Goal: Information Seeking & Learning: Learn about a topic

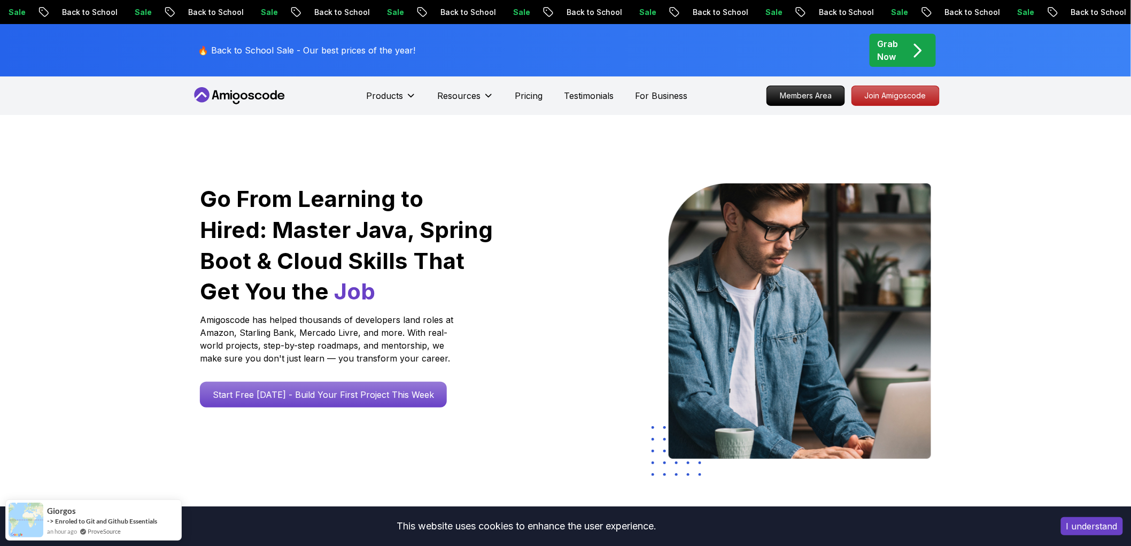
click at [915, 97] on p "Join Amigoscode" at bounding box center [895, 95] width 87 height 19
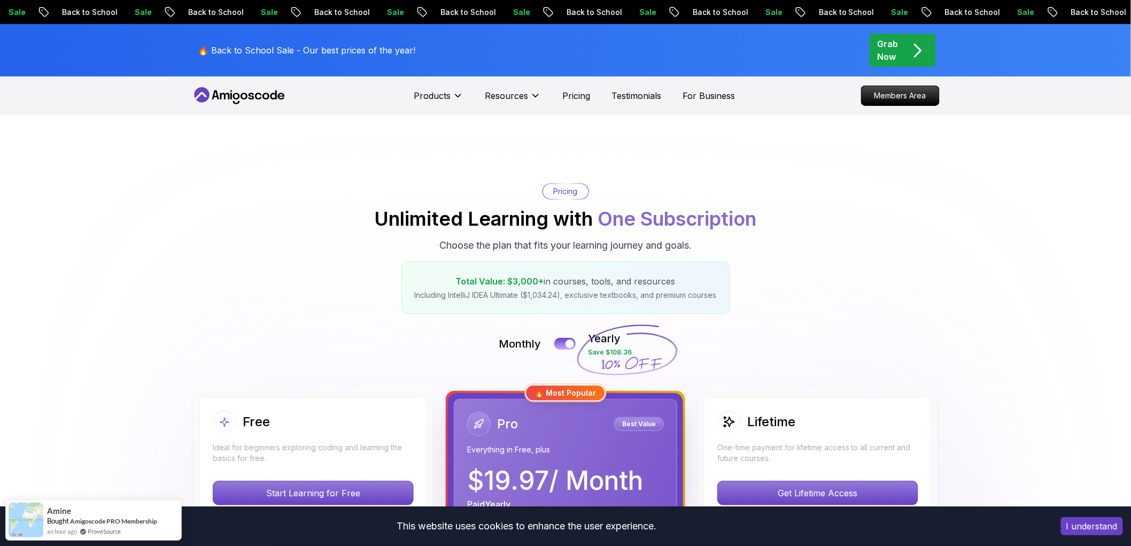
click at [259, 97] on icon at bounding box center [239, 95] width 96 height 17
click at [1099, 527] on button "I understand" at bounding box center [1092, 526] width 62 height 18
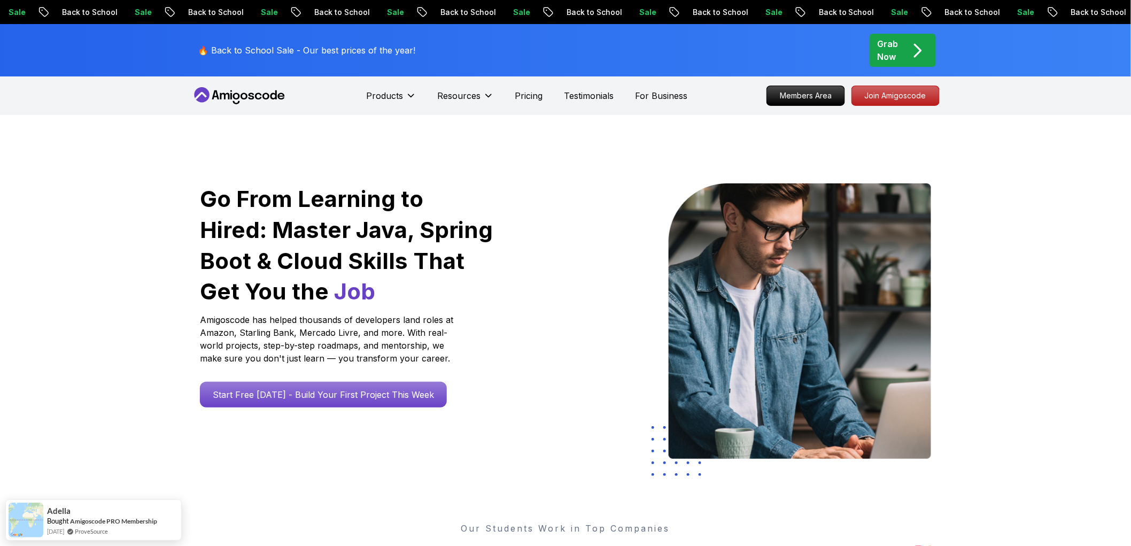
click at [242, 87] on icon at bounding box center [239, 95] width 96 height 17
click at [240, 91] on icon at bounding box center [239, 95] width 96 height 17
click at [240, 95] on icon at bounding box center [239, 95] width 96 height 17
click at [917, 91] on p "Join Amigoscode" at bounding box center [895, 96] width 83 height 18
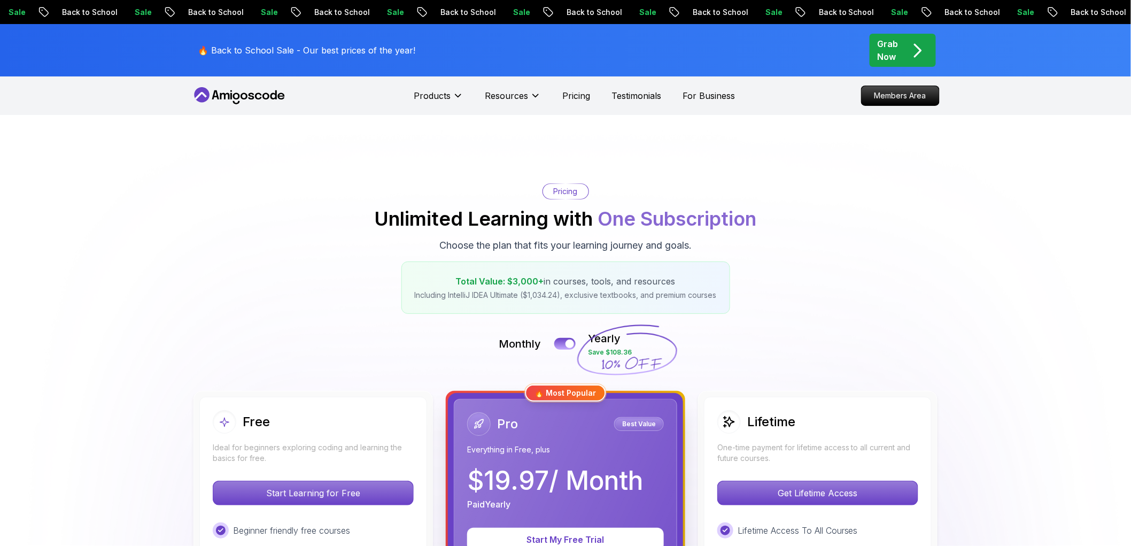
click at [906, 45] on div "Grab Now" at bounding box center [902, 50] width 50 height 26
click at [923, 47] on icon "pre-order" at bounding box center [917, 50] width 21 height 21
click at [453, 98] on icon at bounding box center [458, 95] width 11 height 11
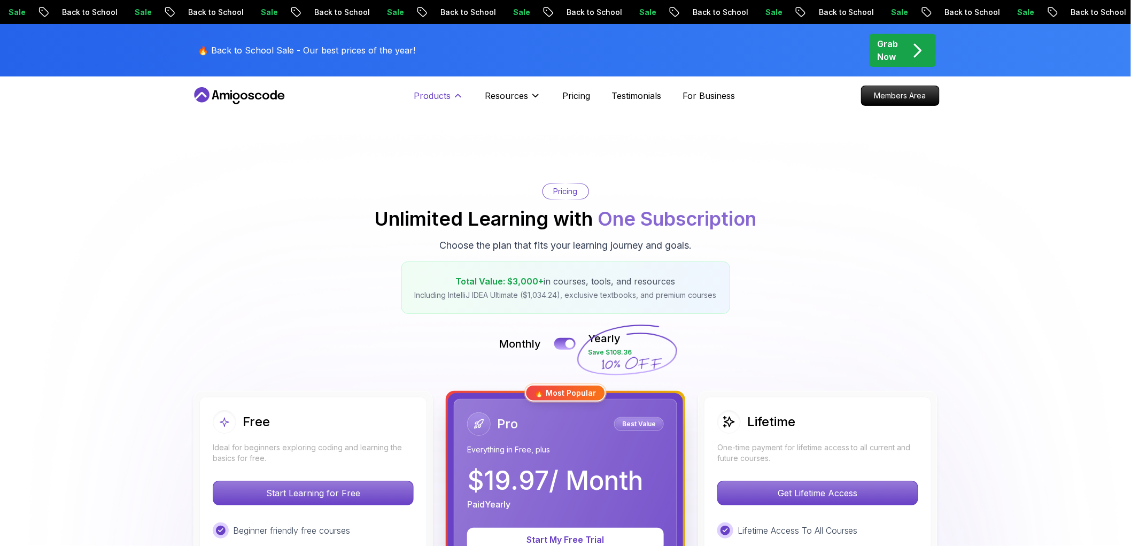
click at [453, 97] on icon at bounding box center [458, 95] width 11 height 11
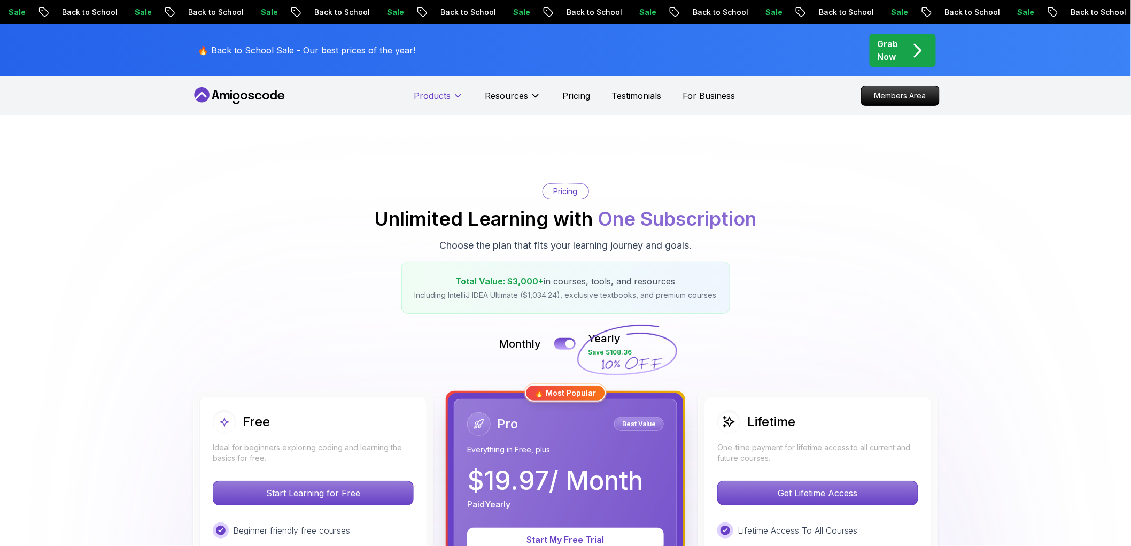
click at [453, 97] on icon at bounding box center [458, 95] width 11 height 11
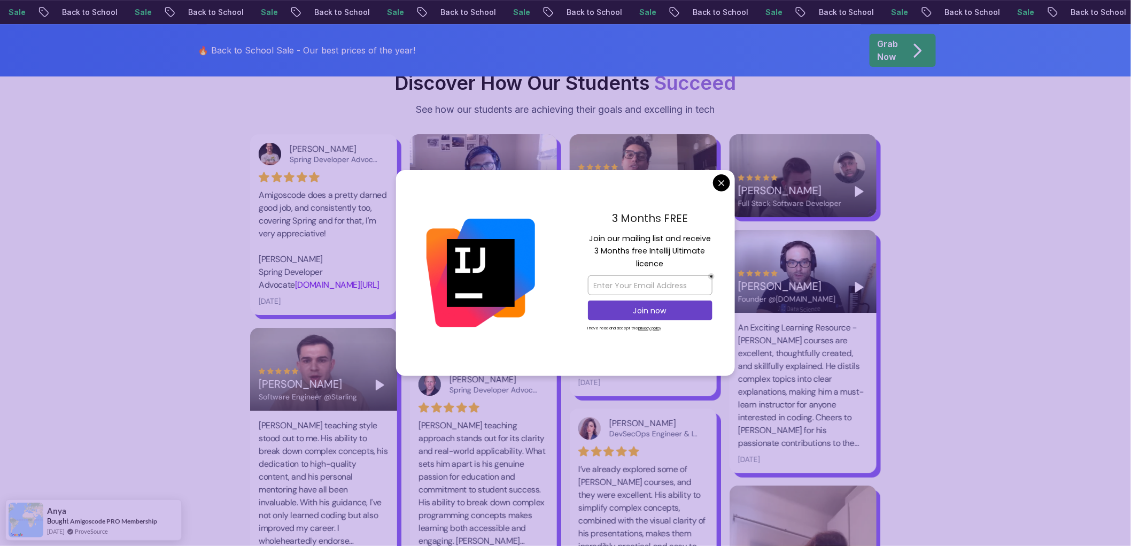
scroll to position [1778, 0]
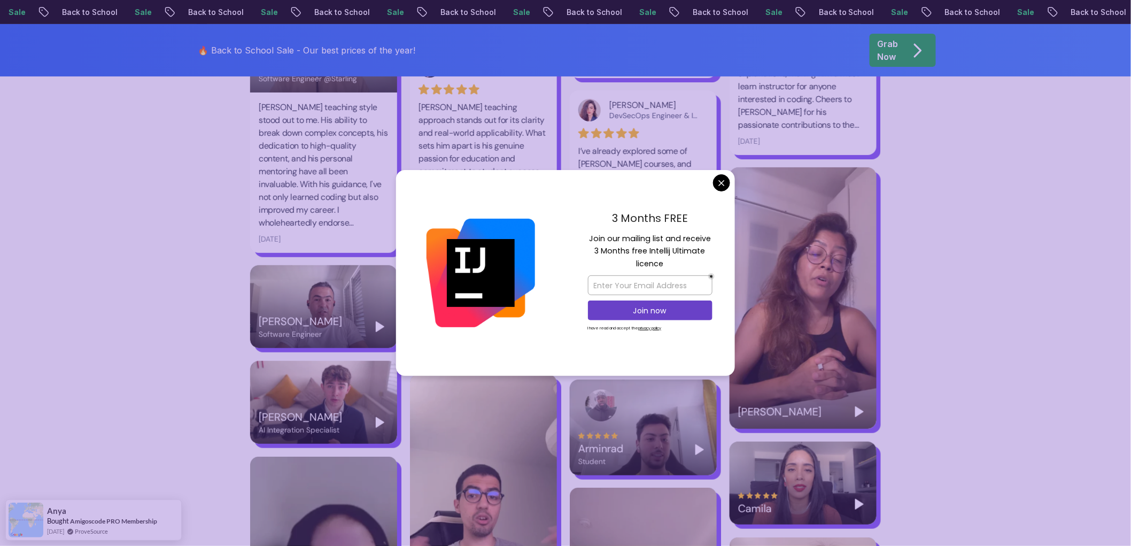
click at [730, 181] on div "3 Months FREE Join our mailing list and receive 3 Months free Intellij Ultimate…" at bounding box center [649, 273] width 169 height 206
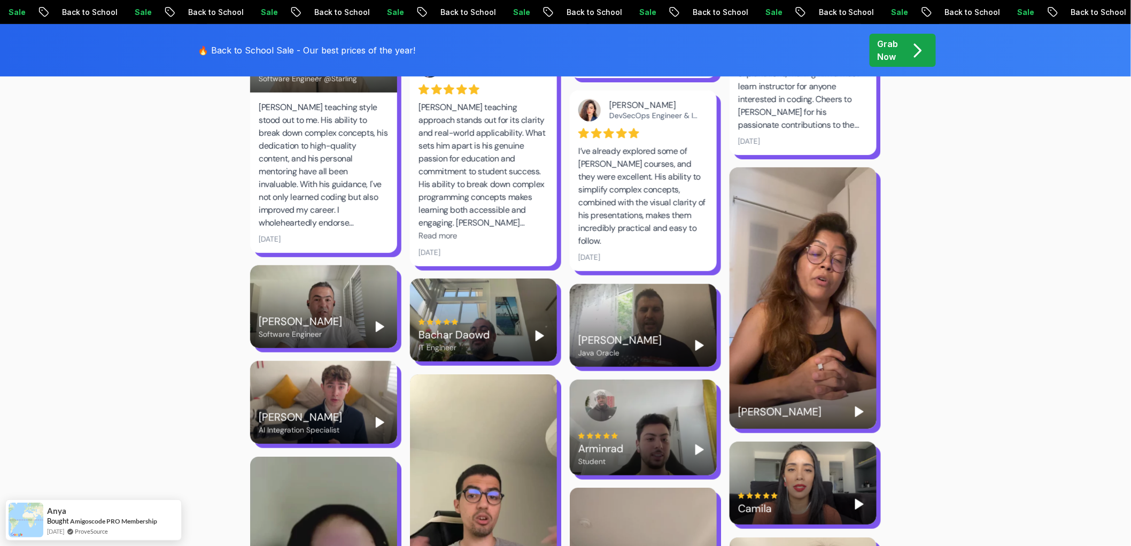
scroll to position [0, 0]
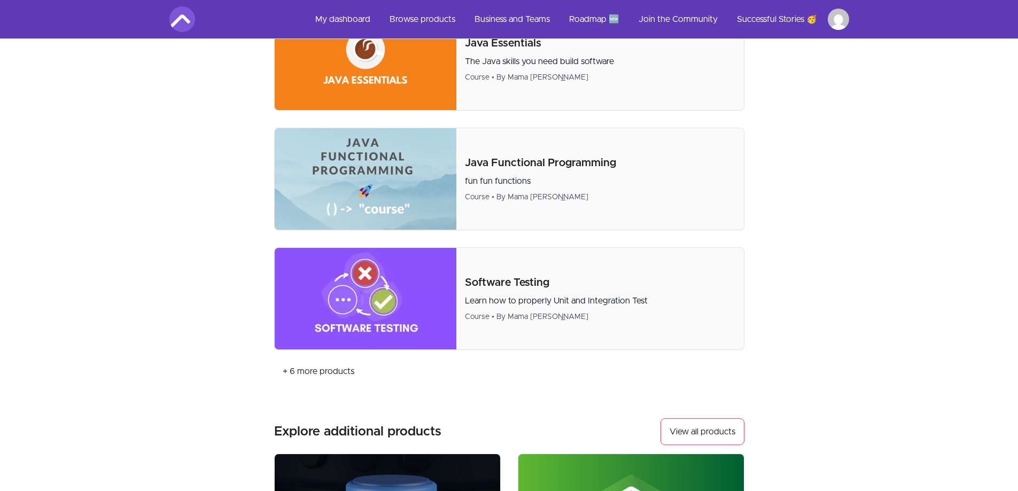
scroll to position [1069, 0]
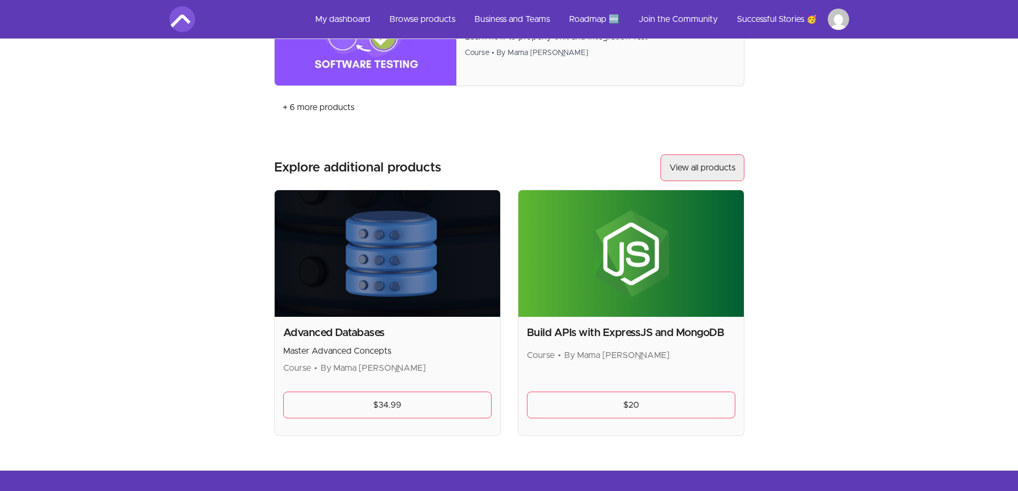
click at [700, 156] on link "View all products" at bounding box center [702, 167] width 84 height 27
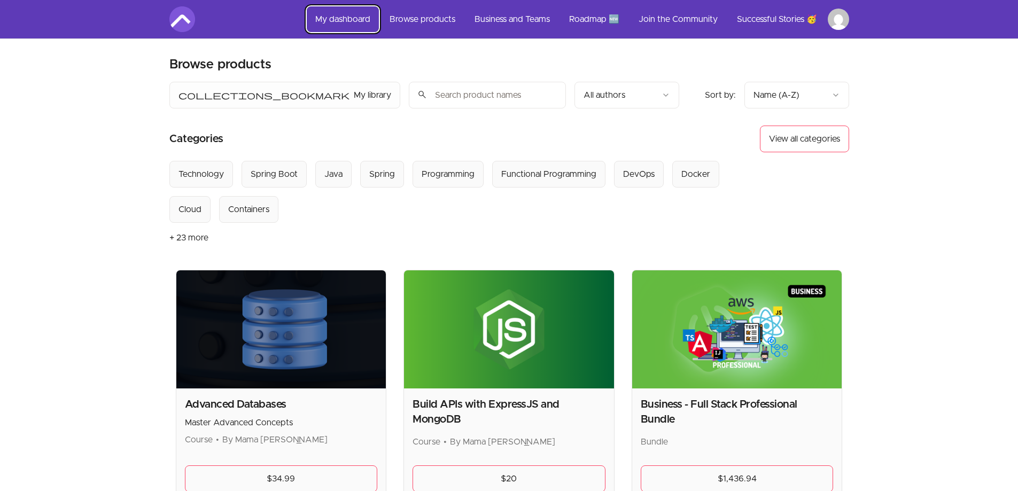
click at [334, 21] on link "My dashboard" at bounding box center [343, 19] width 72 height 26
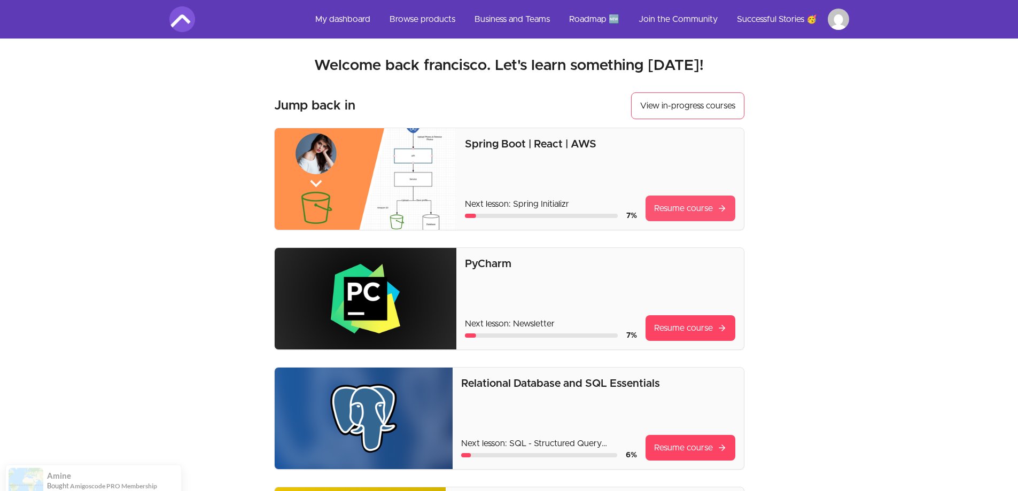
click at [672, 201] on link "Resume course" at bounding box center [690, 209] width 90 height 26
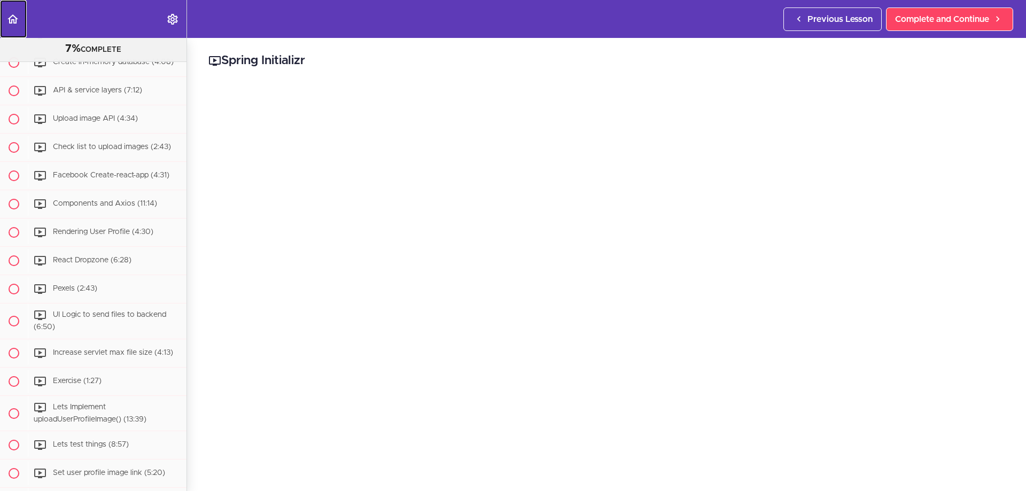
click at [19, 19] on icon "Back to course curriculum" at bounding box center [12, 19] width 13 height 13
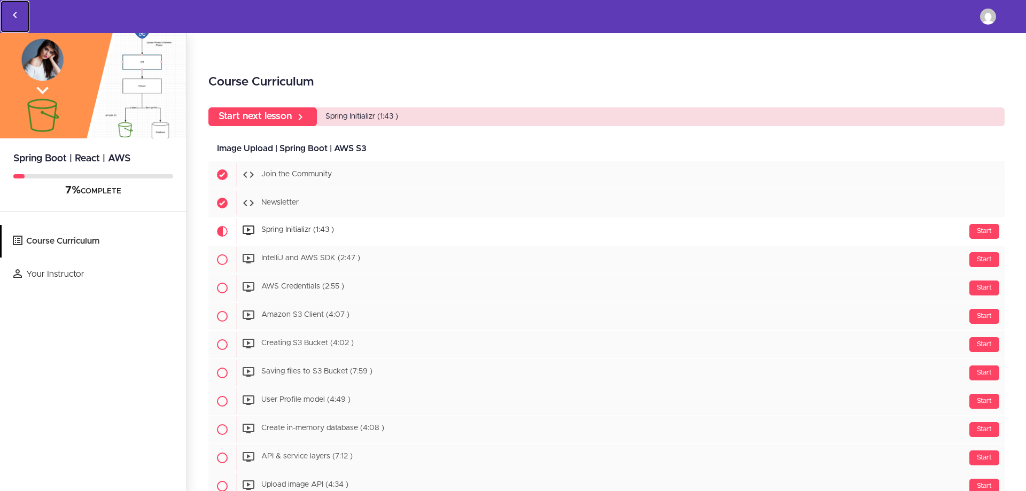
click at [18, 13] on icon "Back to courses" at bounding box center [15, 15] width 13 height 13
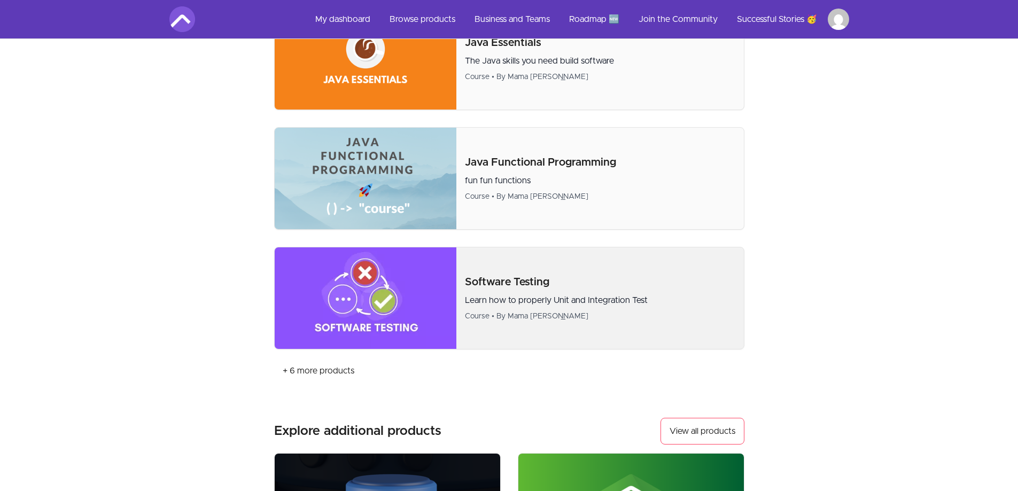
scroll to position [855, 0]
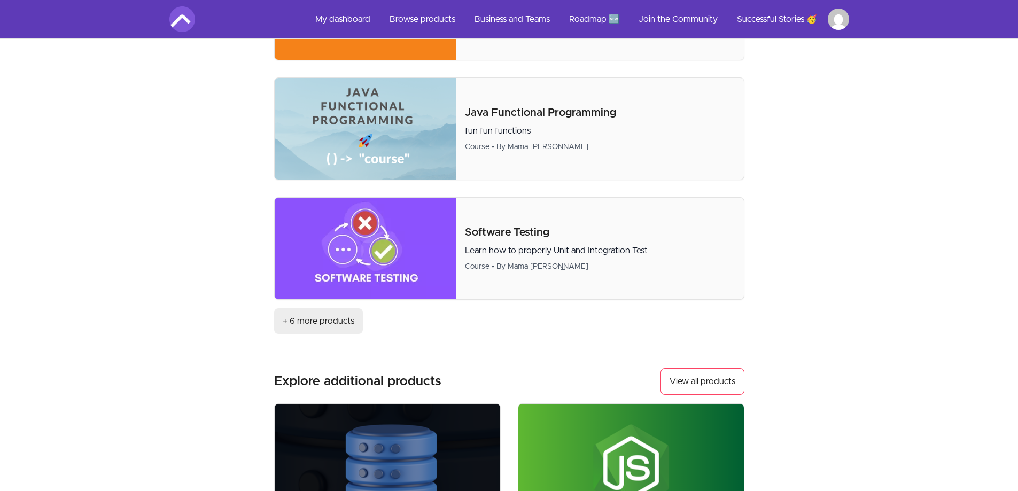
click at [308, 318] on link "+ 6 more products" at bounding box center [318, 321] width 89 height 26
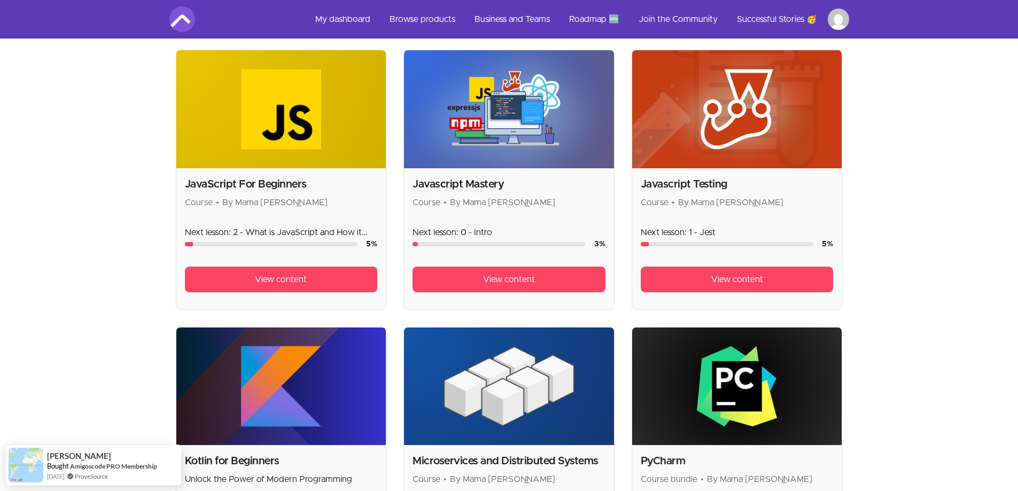
scroll to position [695, 0]
